Goal: Ask a question

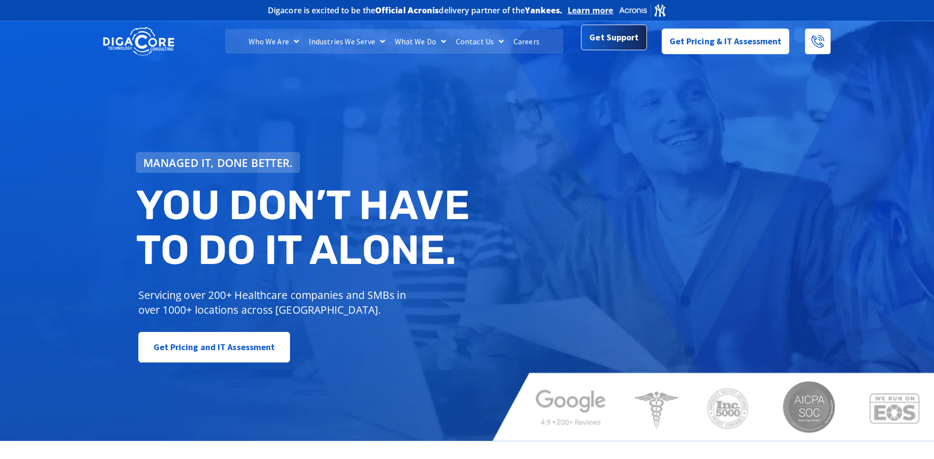
click at [613, 46] on span "Get Support" at bounding box center [613, 38] width 49 height 20
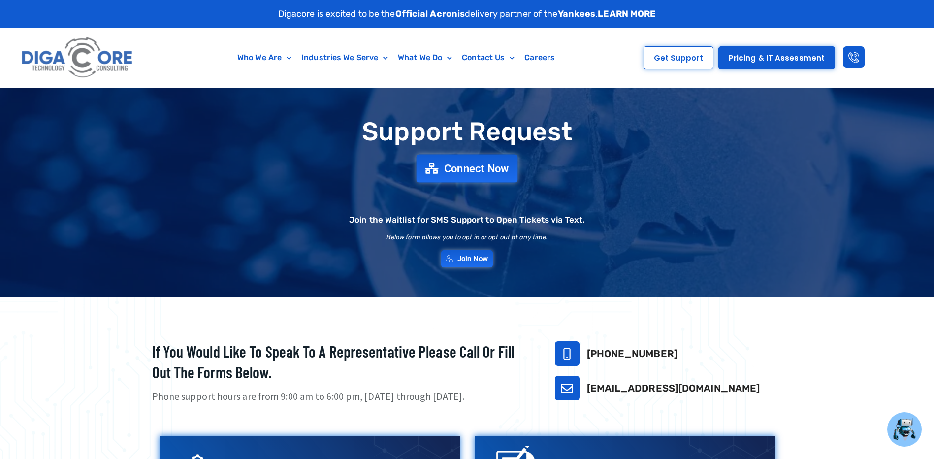
click at [480, 169] on span "Connect Now" at bounding box center [476, 168] width 65 height 11
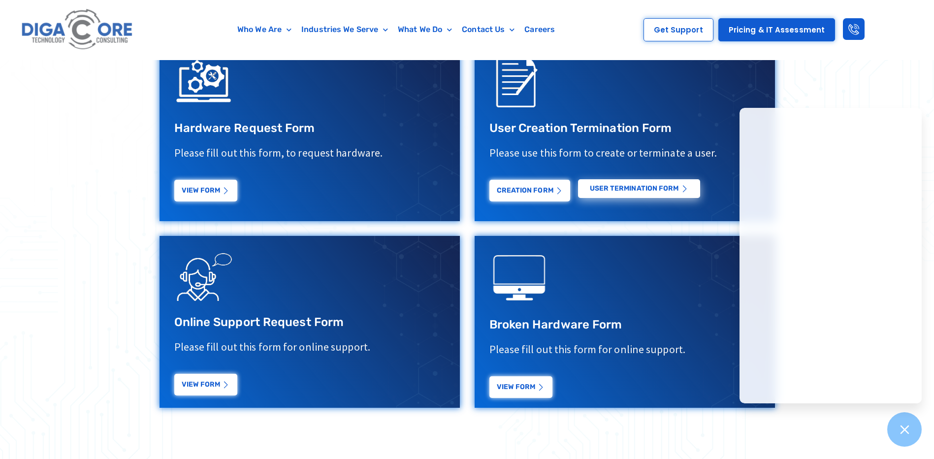
scroll to position [591, 0]
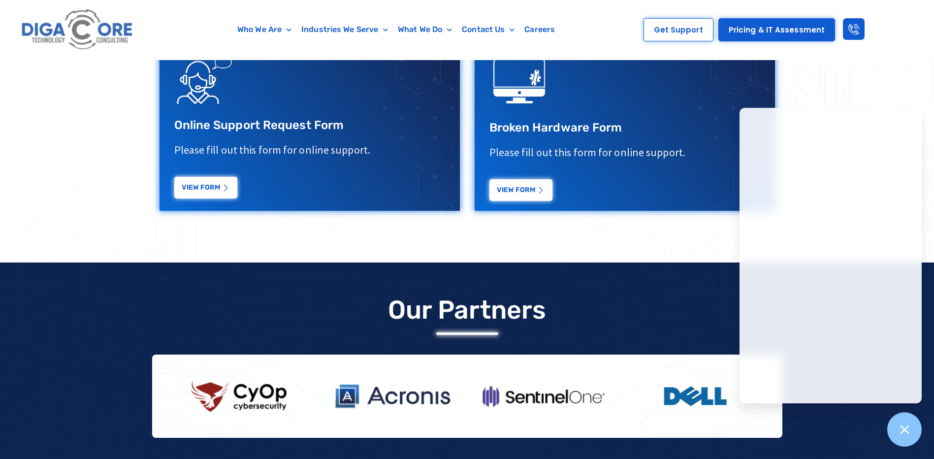
click at [183, 170] on div "View Form" at bounding box center [309, 180] width 271 height 36
click at [192, 191] on link "View Form" at bounding box center [205, 184] width 63 height 22
